Goal: Information Seeking & Learning: Check status

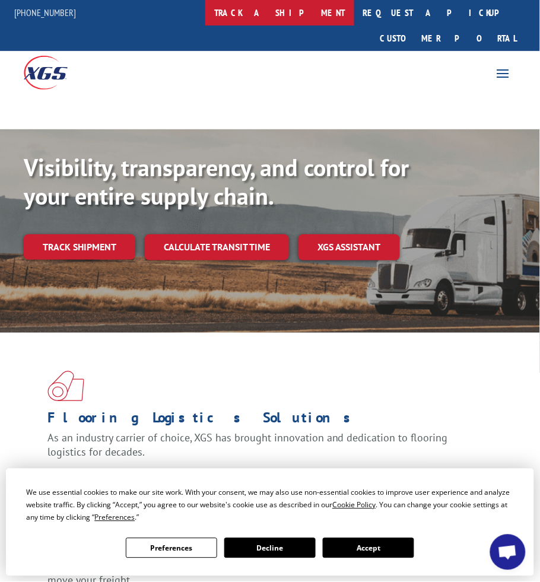
click at [301, 15] on link "track a shipment" at bounding box center [279, 13] width 149 height 26
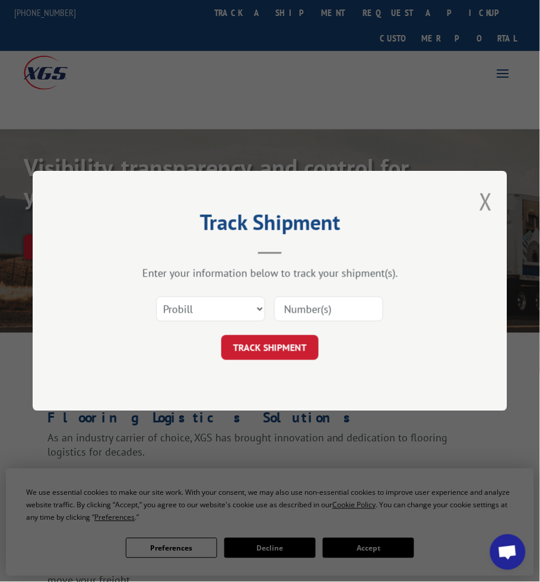
click at [192, 322] on div "Select category... Probill BOL PO" at bounding box center [211, 309] width 108 height 27
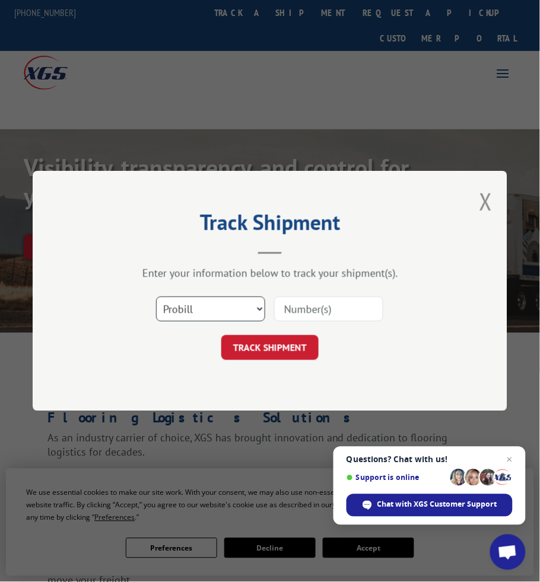
click at [190, 307] on select "Select category... Probill BOL PO" at bounding box center [210, 309] width 109 height 25
select select "bol"
click at [156, 297] on select "Select category... Probill BOL PO" at bounding box center [210, 309] width 109 height 25
click at [327, 302] on input at bounding box center [328, 309] width 109 height 25
click at [326, 310] on input at bounding box center [328, 309] width 109 height 25
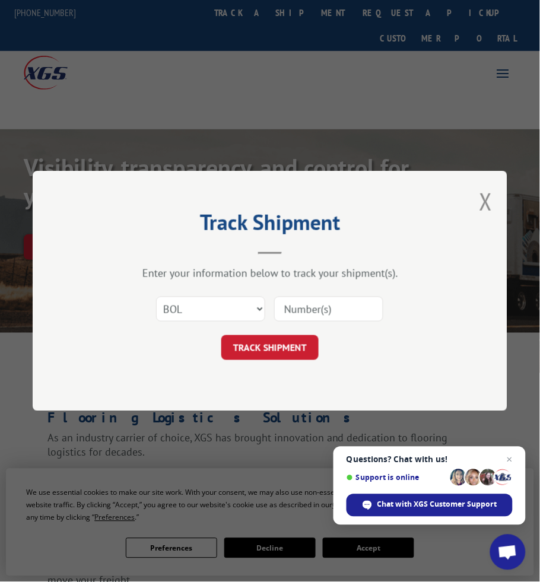
paste input "5510924"
type input "5510924"
click at [288, 340] on button "TRACK SHIPMENT" at bounding box center [269, 347] width 97 height 25
